Goal: Entertainment & Leisure: Consume media (video, audio)

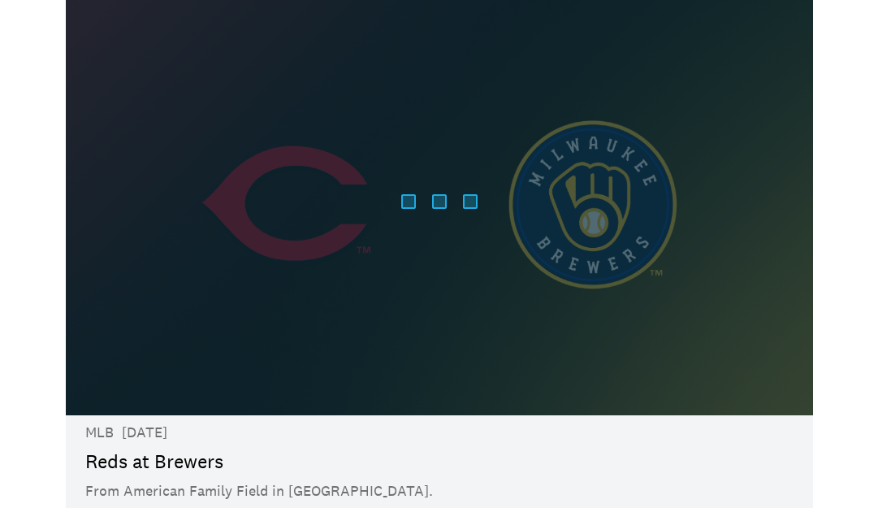
scroll to position [66, 0]
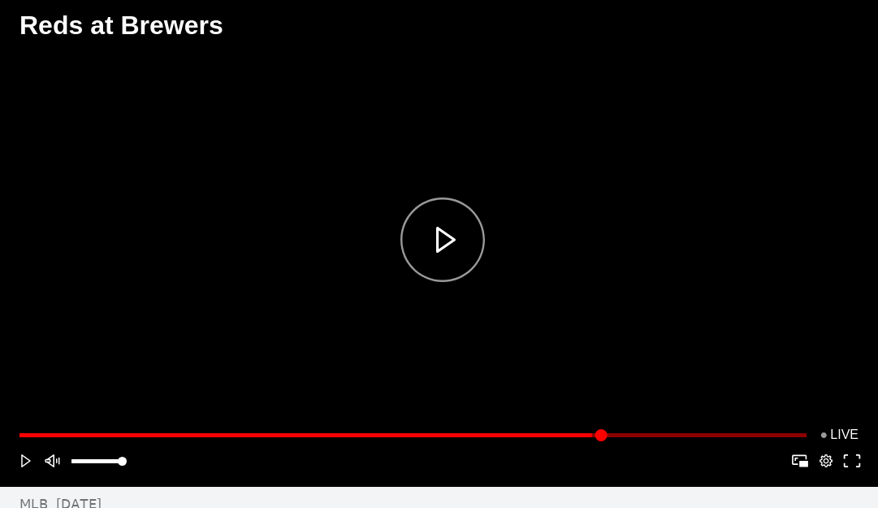
click at [445, 244] on div "Play" at bounding box center [442, 240] width 626 height 242
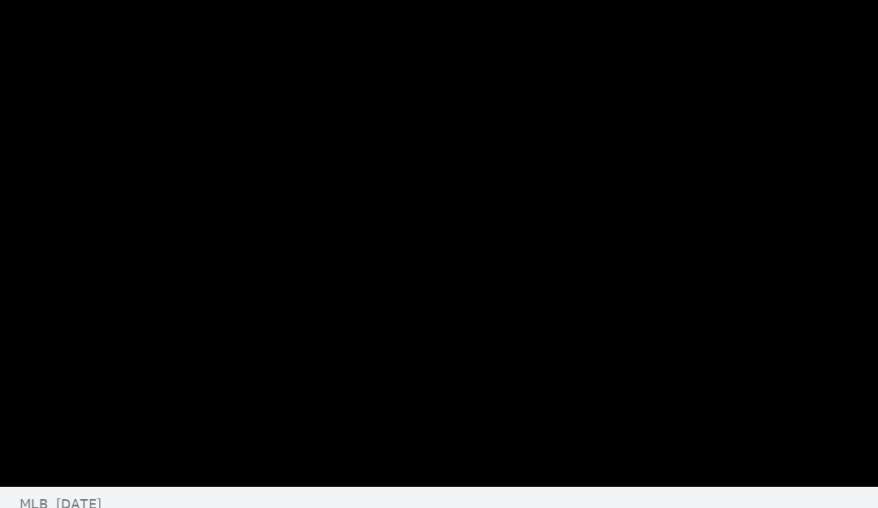
click at [175, 335] on button "Play/Pause" at bounding box center [442, 239] width 633 height 248
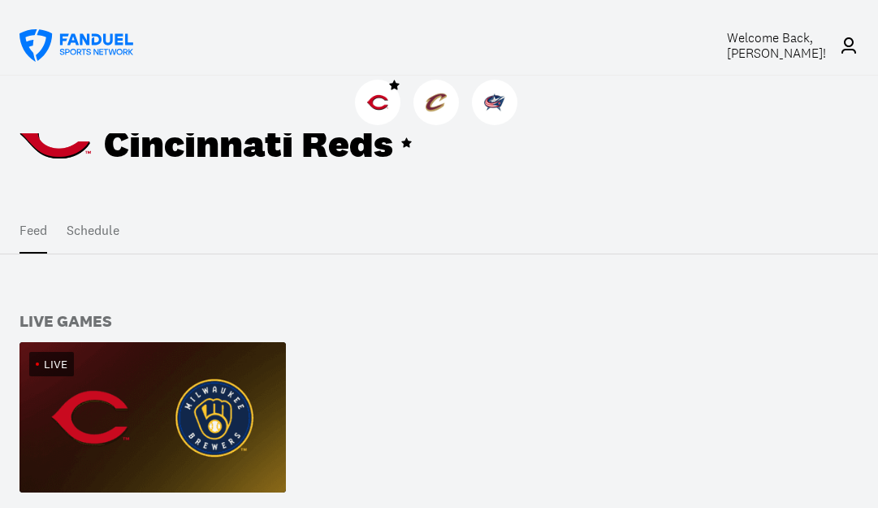
scroll to position [133, 0]
click at [140, 379] on div "Live" at bounding box center [152, 364] width 266 height 44
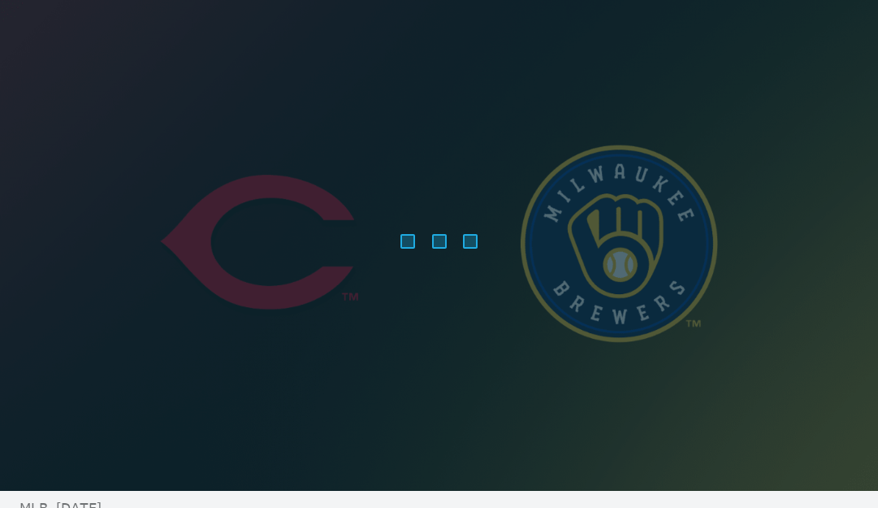
scroll to position [61, 0]
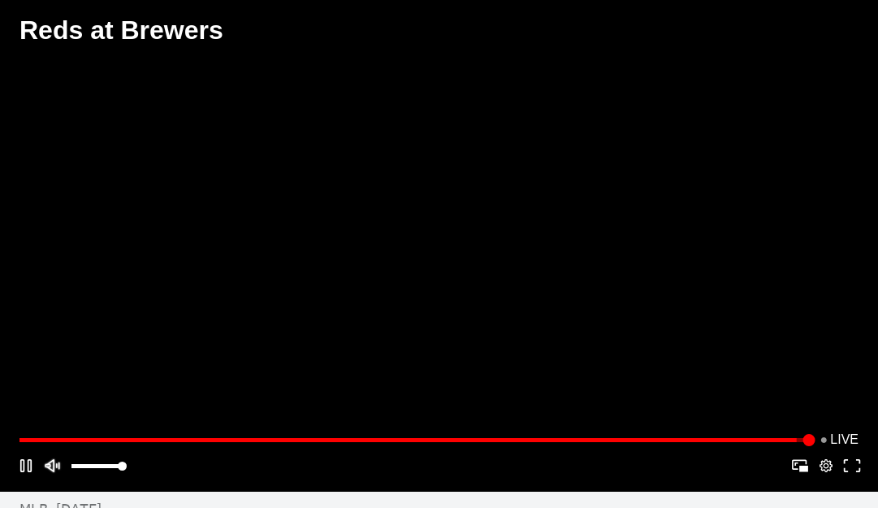
click at [51, 473] on button "Mute" at bounding box center [52, 465] width 26 height 26
click at [52, 473] on button "Mute" at bounding box center [52, 465] width 26 height 26
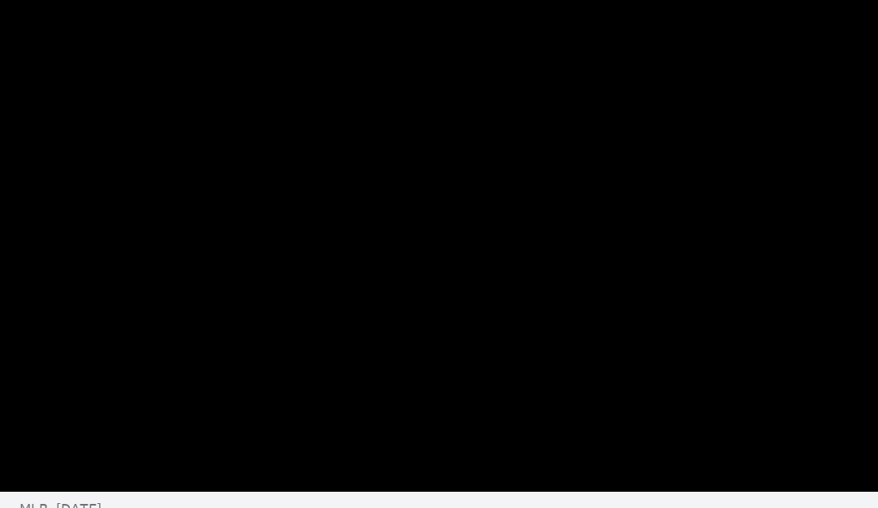
click at [109, 269] on div "Play/Pause" at bounding box center [439, 245] width 878 height 494
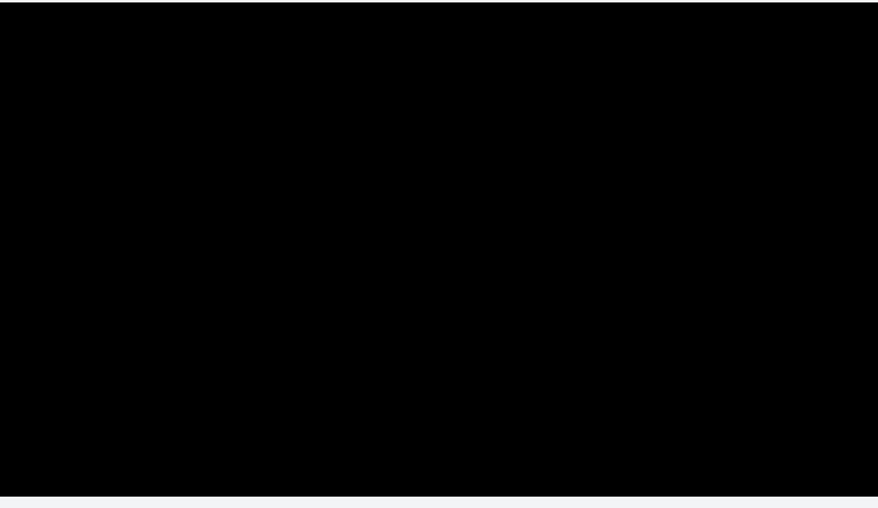
scroll to position [62, 0]
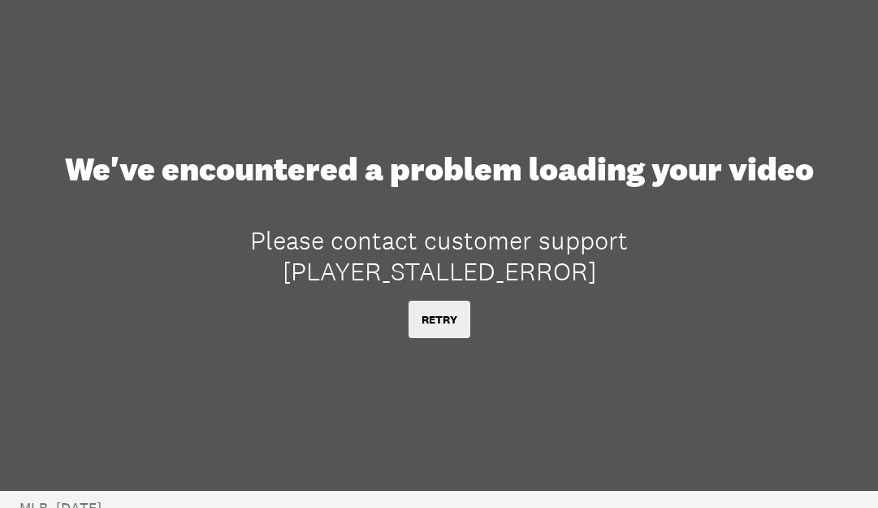
click at [439, 309] on button "RETRY" at bounding box center [439, 318] width 62 height 37
click at [443, 323] on button "RETRY" at bounding box center [439, 318] width 62 height 37
